Goal: Task Accomplishment & Management: Complete application form

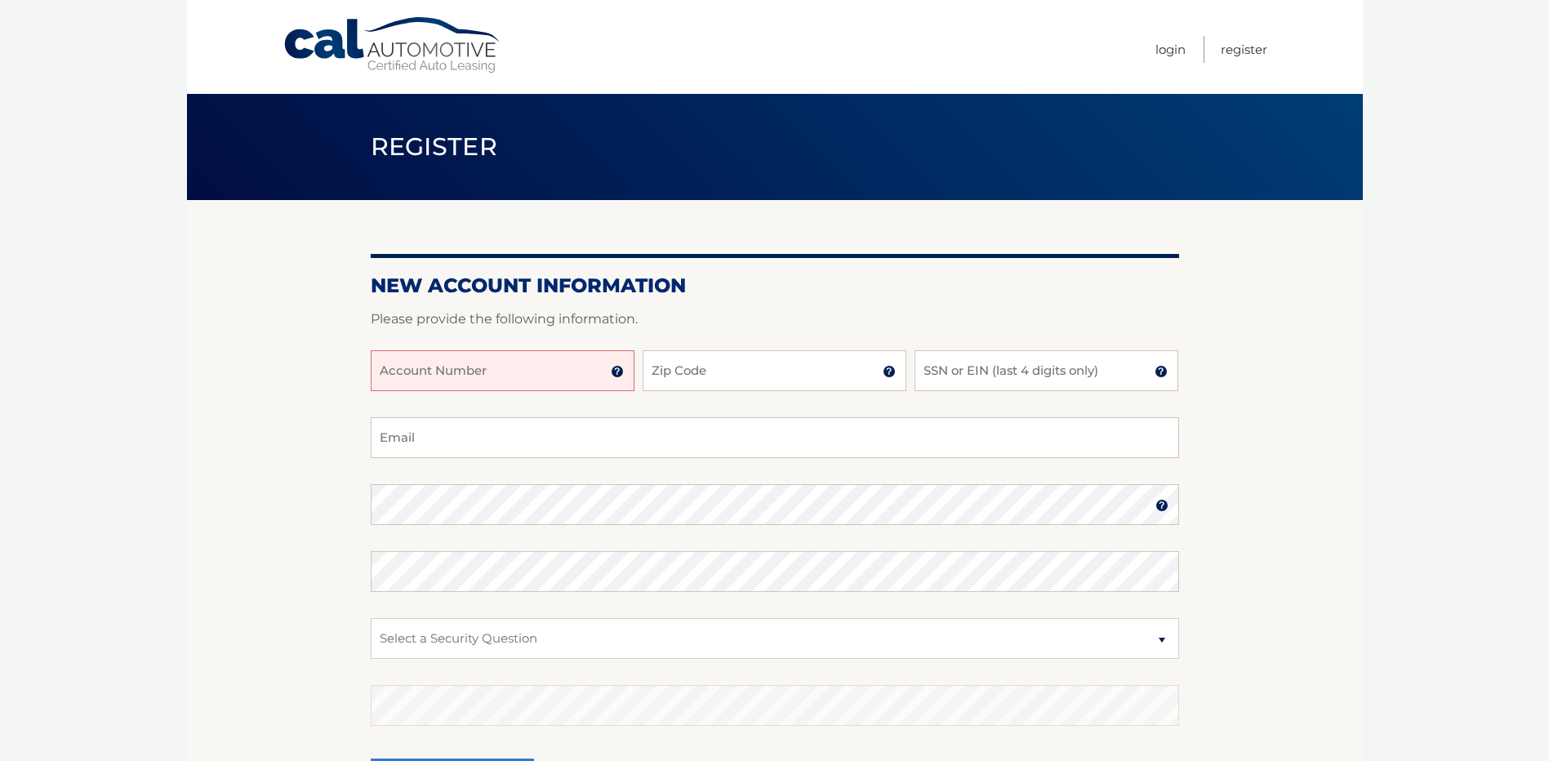
click at [584, 373] on input "Account Number" at bounding box center [503, 370] width 264 height 41
type input "44455748929"
click at [732, 378] on input "Zip Code" at bounding box center [775, 370] width 264 height 41
type input "7"
type input "19031"
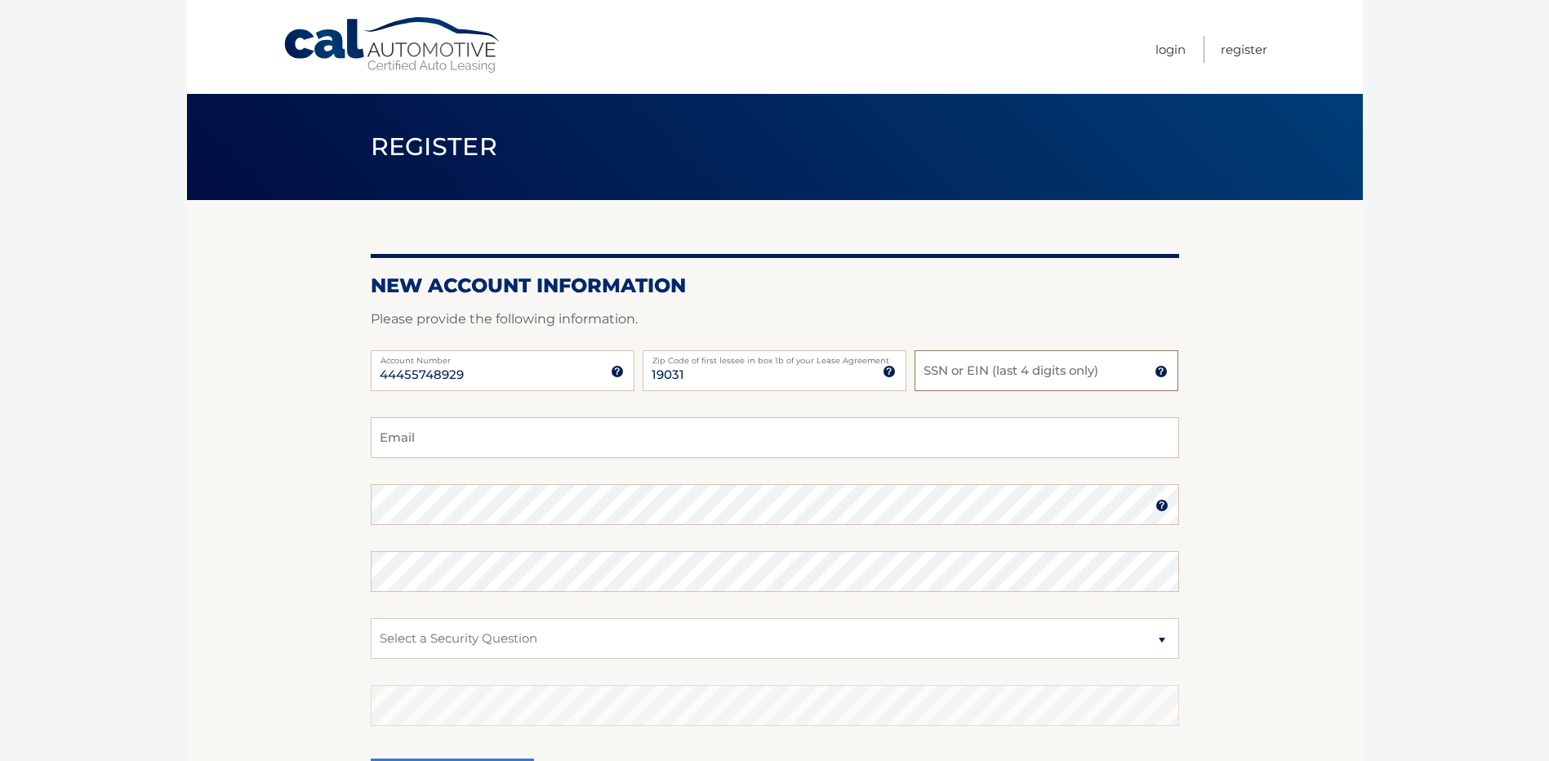
click at [1125, 380] on input "SSN or EIN (last 4 digits only)" at bounding box center [1047, 370] width 264 height 41
type input "0589"
click at [848, 430] on input "Email" at bounding box center [775, 437] width 809 height 41
type input "[EMAIL_ADDRESS][DOMAIN_NAME]"
click at [675, 646] on select "Select a Security Question What was the name of your elementary school? What is…" at bounding box center [775, 638] width 809 height 41
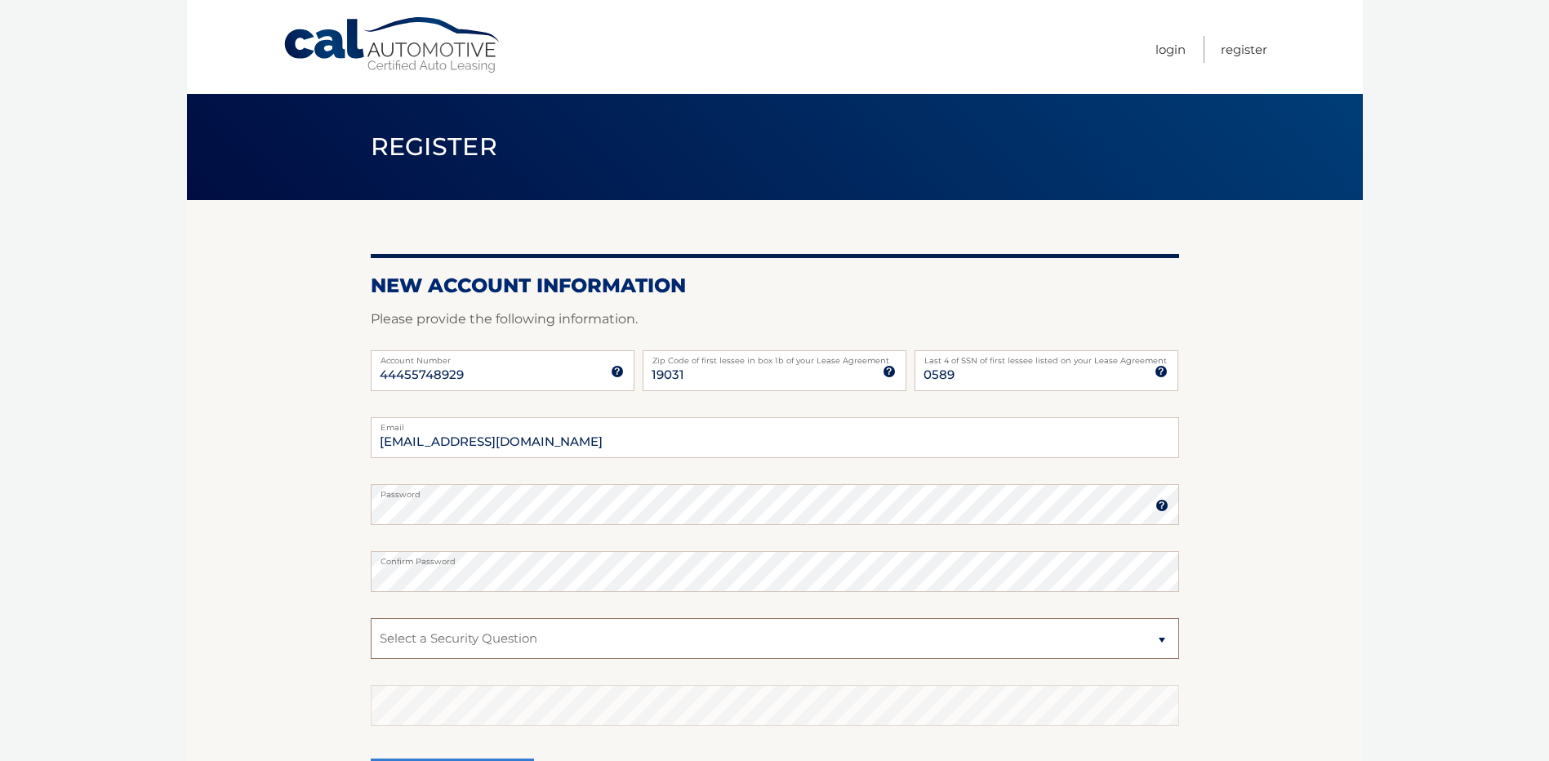
select select "1"
click at [371, 618] on select "Select a Security Question What was the name of your elementary school? What is…" at bounding box center [775, 638] width 809 height 41
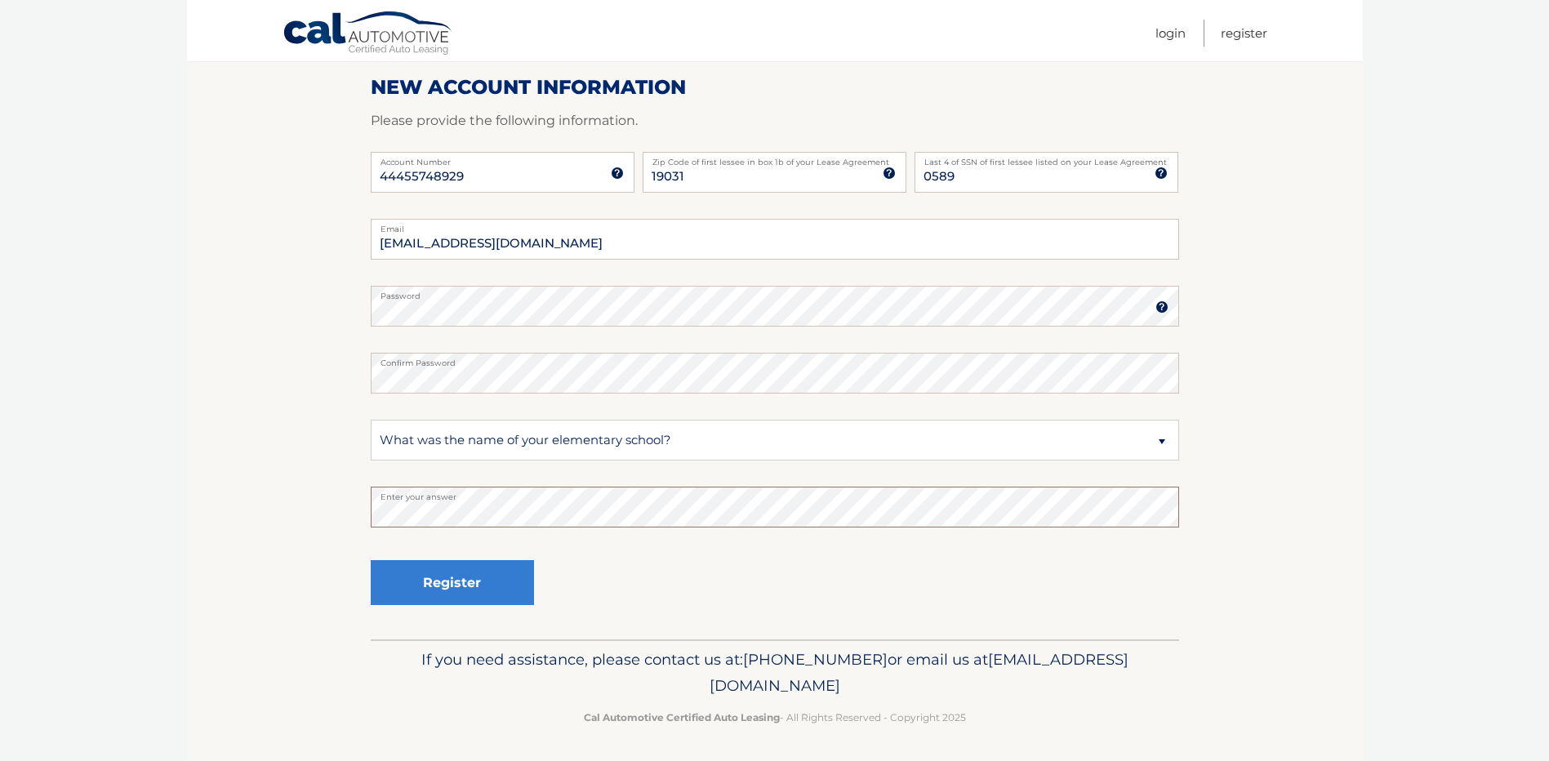
scroll to position [201, 0]
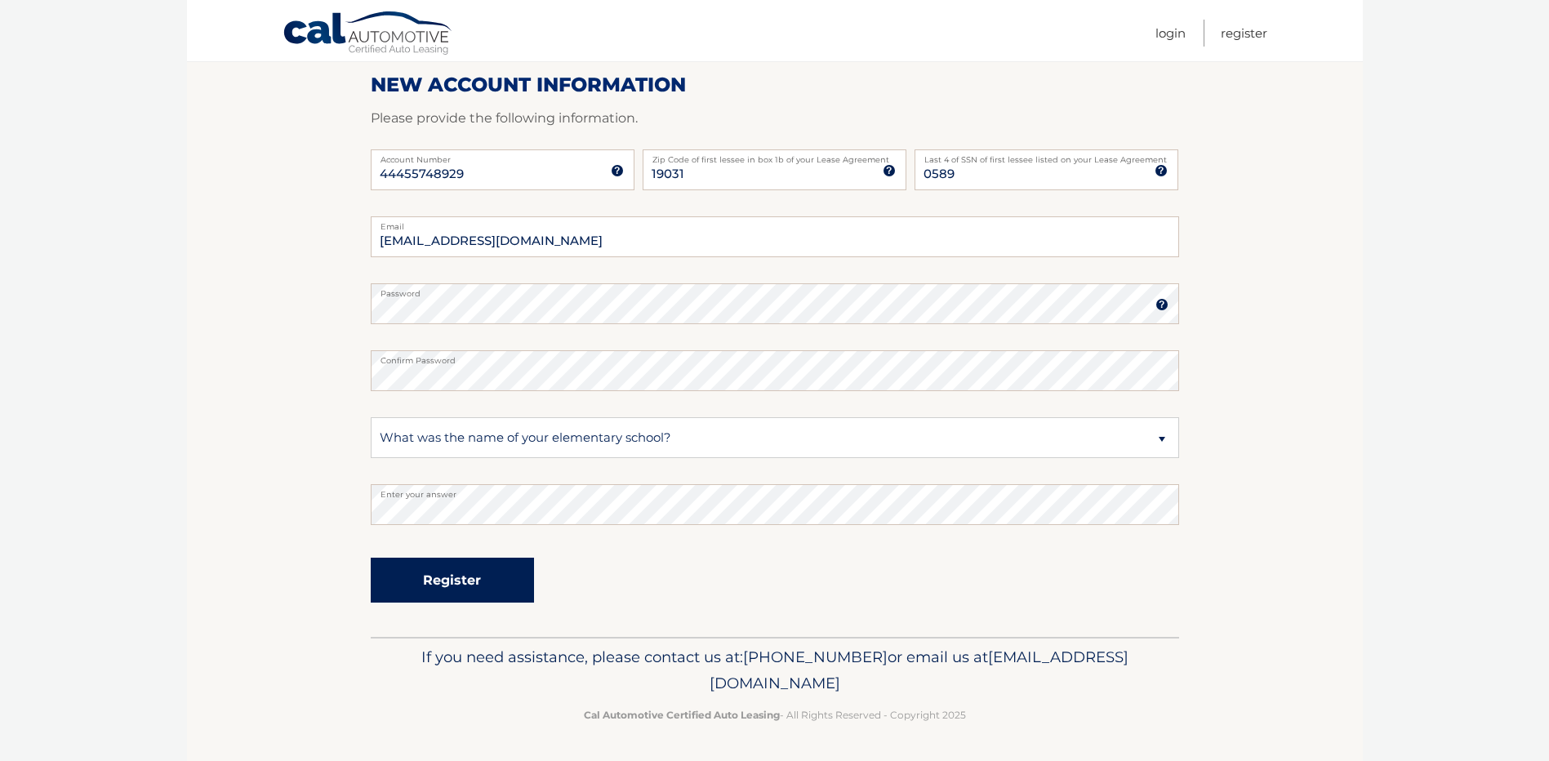
click at [454, 576] on button "Register" at bounding box center [452, 580] width 163 height 45
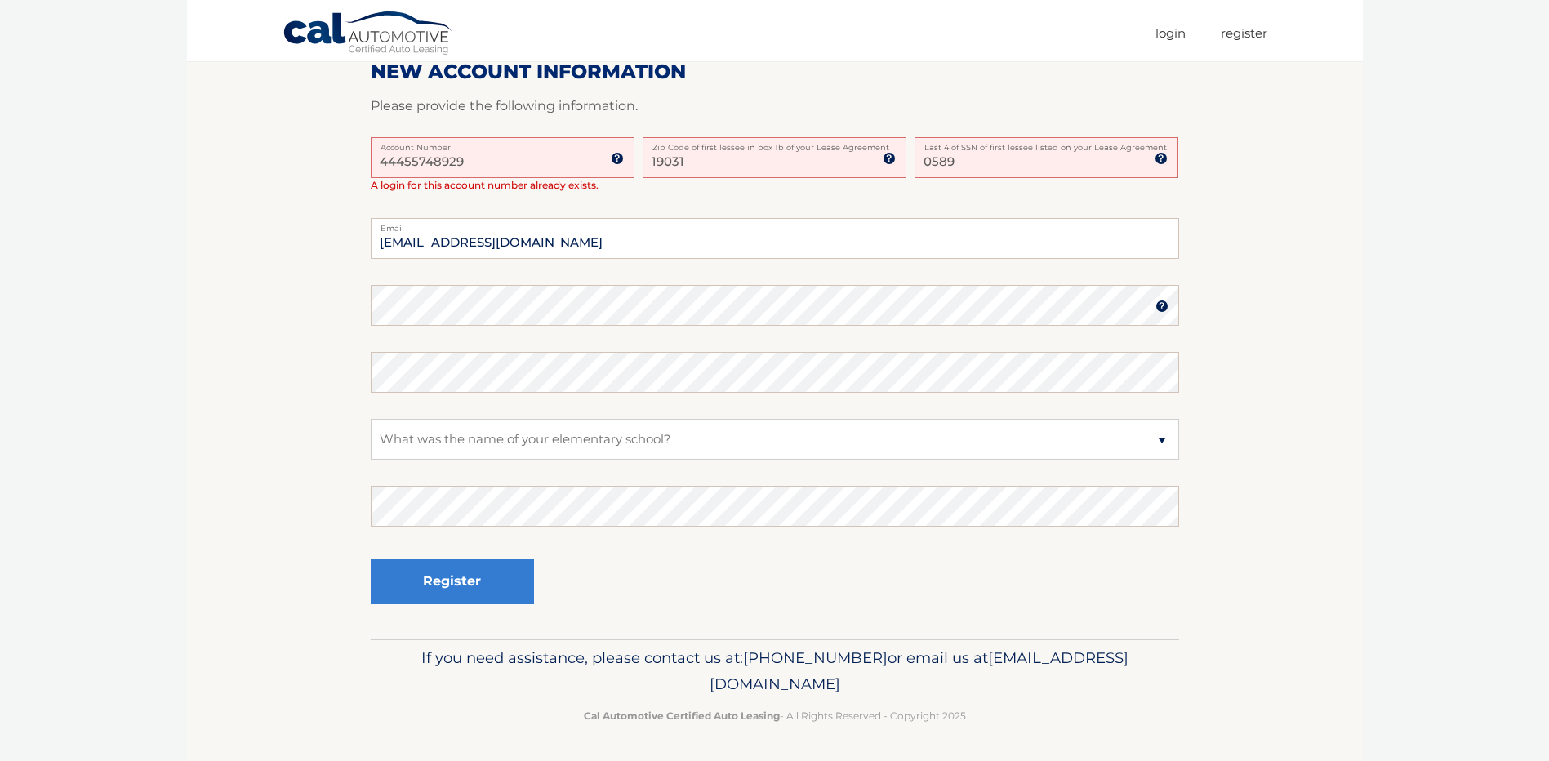
scroll to position [413, 0]
